Goal: Navigation & Orientation: Find specific page/section

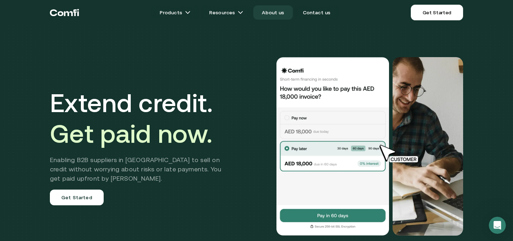
click at [266, 11] on link "About us" at bounding box center [272, 12] width 39 height 14
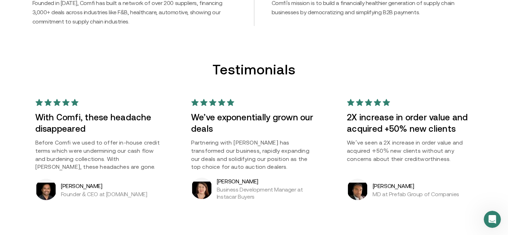
scroll to position [504, 0]
click at [85, 187] on h5 "[PERSON_NAME]" at bounding box center [104, 186] width 86 height 9
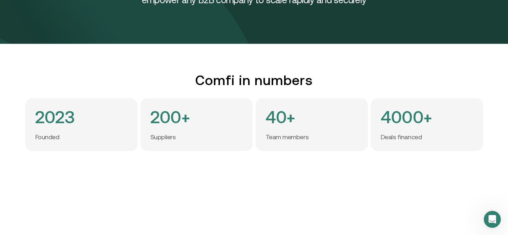
scroll to position [0, 0]
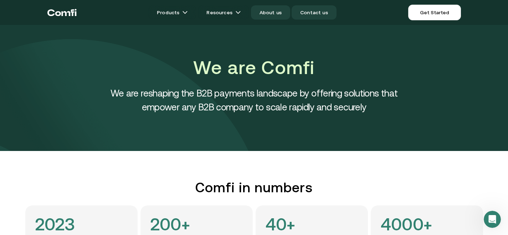
click at [322, 9] on link "Contact us" at bounding box center [313, 12] width 45 height 14
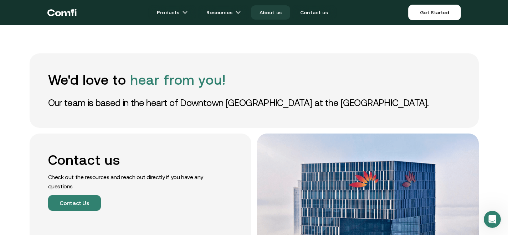
click at [268, 13] on link "About us" at bounding box center [270, 12] width 39 height 14
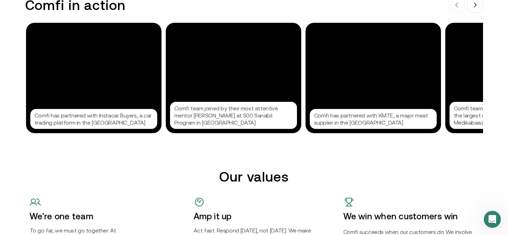
scroll to position [647, 5]
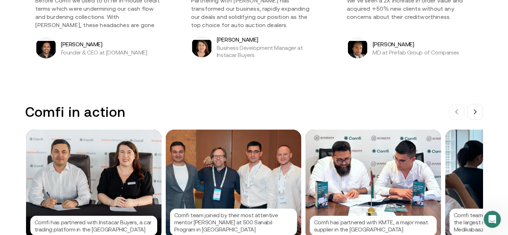
click at [69, 42] on h5 "[PERSON_NAME]" at bounding box center [104, 44] width 86 height 9
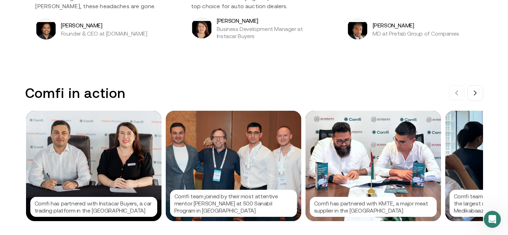
scroll to position [682, 5]
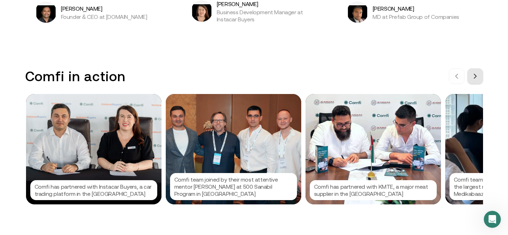
click at [475, 77] on button at bounding box center [475, 76] width 16 height 16
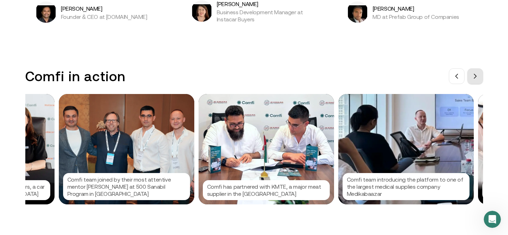
click at [475, 77] on button at bounding box center [475, 76] width 16 height 16
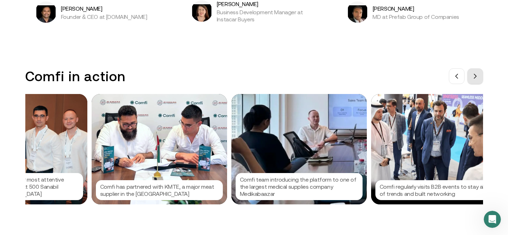
click at [475, 77] on button at bounding box center [475, 76] width 16 height 16
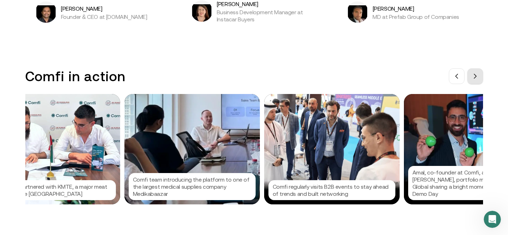
click at [475, 77] on button at bounding box center [475, 76] width 16 height 16
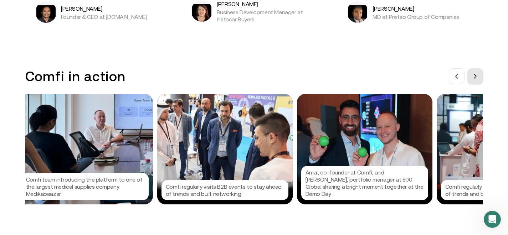
click at [475, 77] on button at bounding box center [475, 76] width 16 height 16
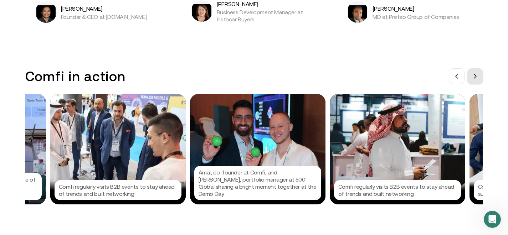
click at [475, 77] on button at bounding box center [475, 76] width 16 height 16
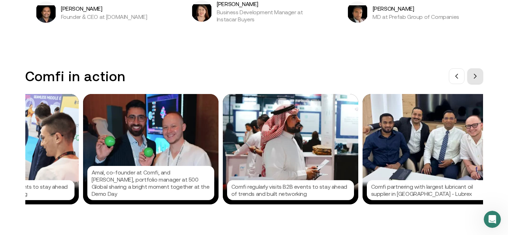
click at [475, 77] on icon at bounding box center [475, 76] width 6 height 6
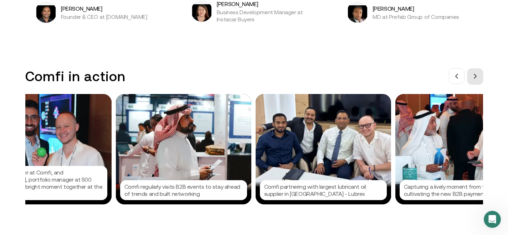
click at [475, 77] on icon at bounding box center [475, 76] width 6 height 6
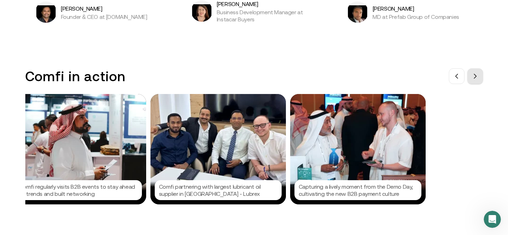
scroll to position [0, 855]
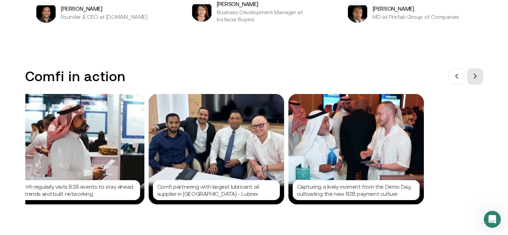
click at [475, 77] on icon at bounding box center [475, 76] width 6 height 6
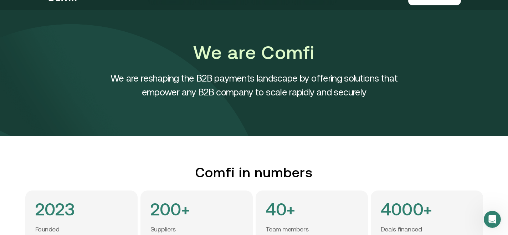
scroll to position [0, 5]
